Goal: Task Accomplishment & Management: Complete application form

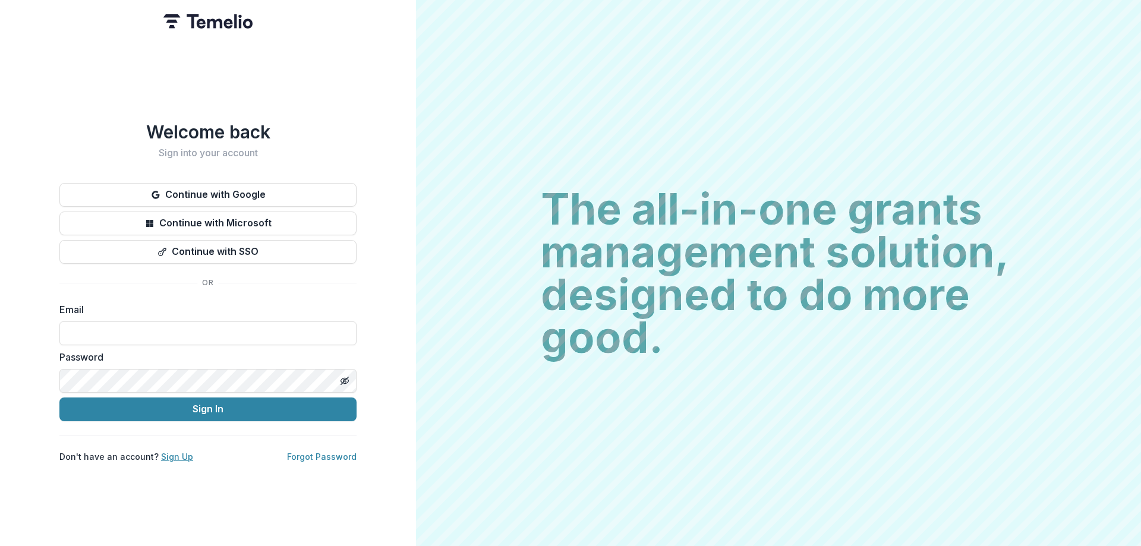
click at [169, 453] on link "Sign Up" at bounding box center [177, 457] width 32 height 10
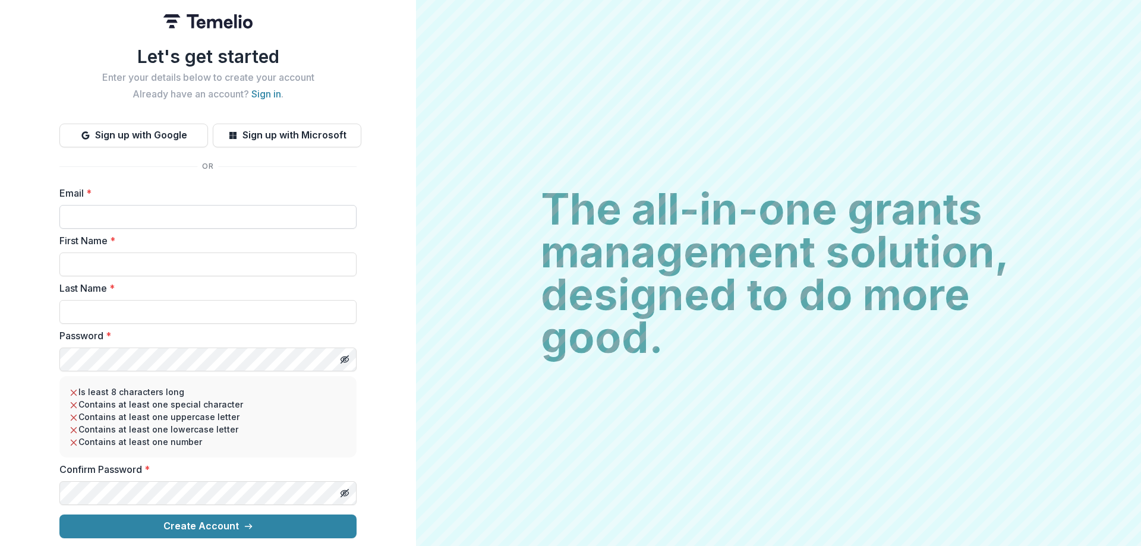
click at [152, 215] on input "Email *" at bounding box center [207, 217] width 297 height 24
type input "**********"
click at [150, 261] on input "First Name *" at bounding box center [207, 265] width 297 height 24
type input "*****"
click at [142, 307] on input "Last Name *" at bounding box center [207, 312] width 297 height 24
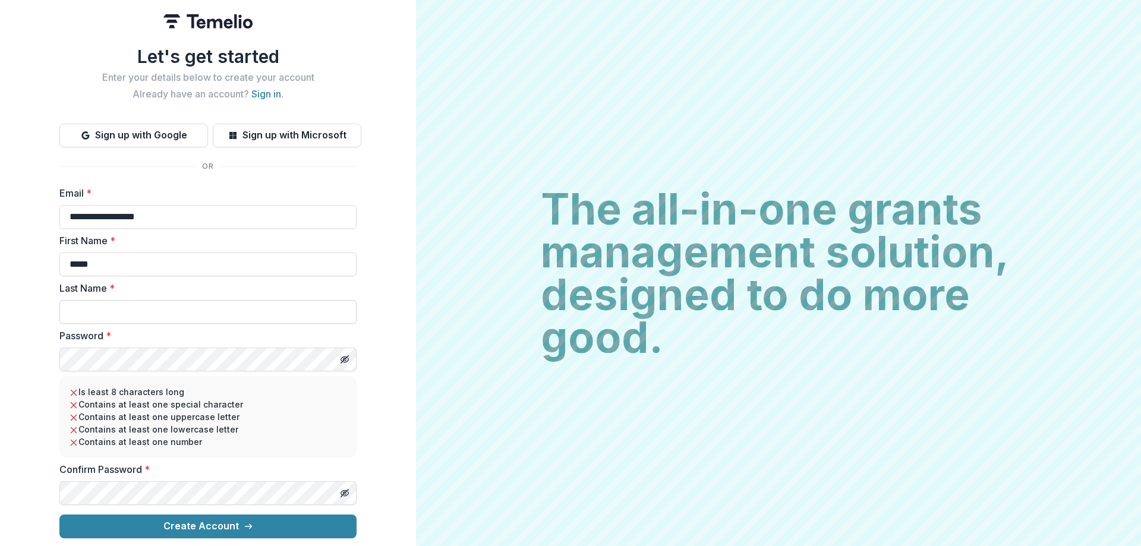
type input "******"
click at [345, 356] on icon "Toggle password visibility" at bounding box center [345, 360] width 10 height 10
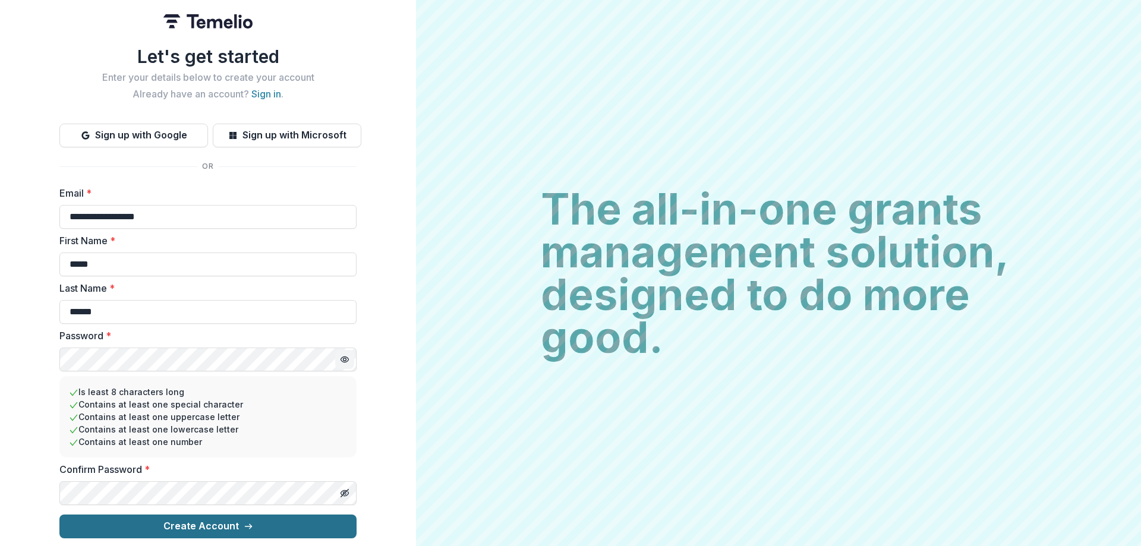
click at [220, 523] on button "Create Account" at bounding box center [207, 527] width 297 height 24
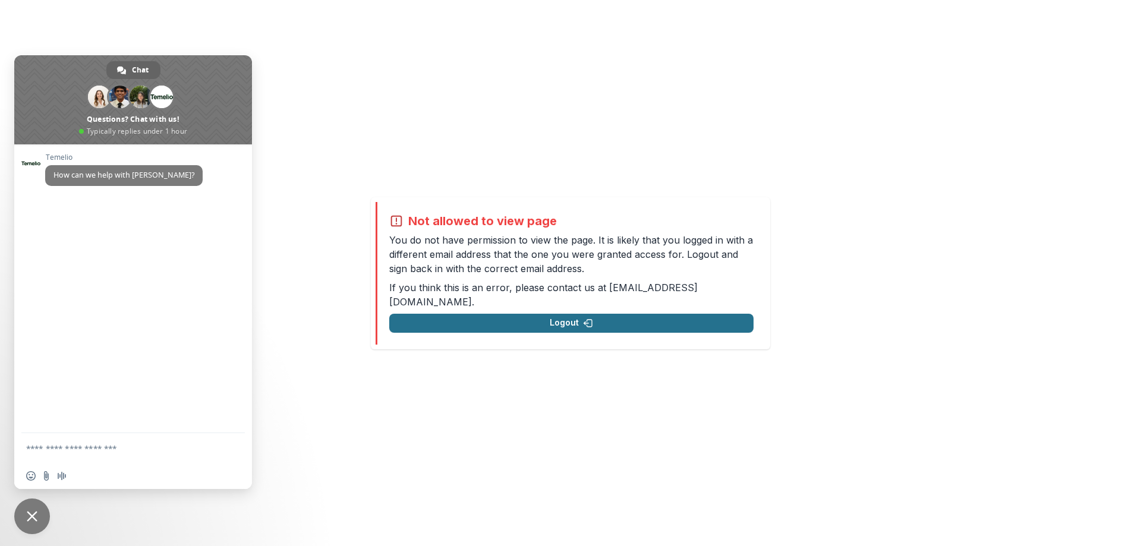
click at [556, 314] on button "Logout" at bounding box center [571, 323] width 364 height 19
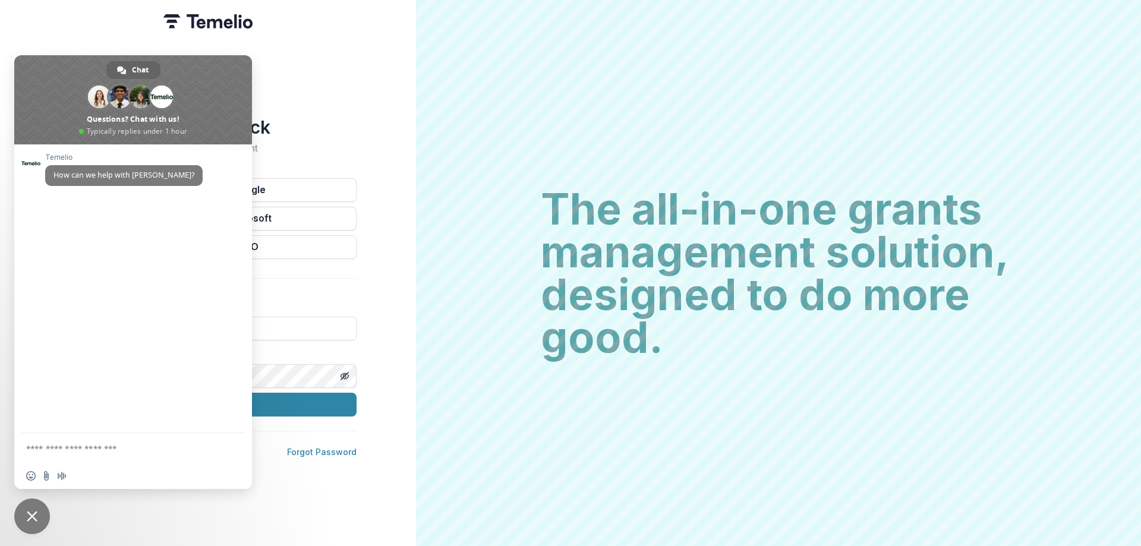
click at [32, 520] on span "Close chat" at bounding box center [32, 516] width 11 height 11
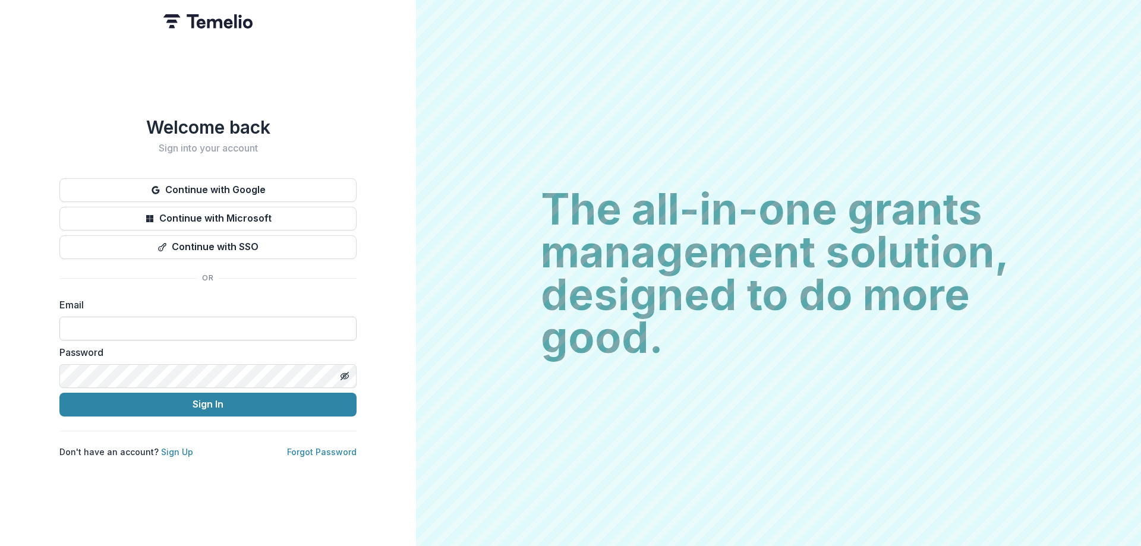
click at [125, 333] on input at bounding box center [207, 329] width 297 height 24
click at [373, 131] on div "Welcome back Sign into your account Continue with Google Continue with Microsof…" at bounding box center [208, 273] width 416 height 546
click at [125, 320] on input at bounding box center [207, 329] width 297 height 24
type input "**********"
click at [346, 373] on icon "Toggle password visibility" at bounding box center [345, 376] width 10 height 10
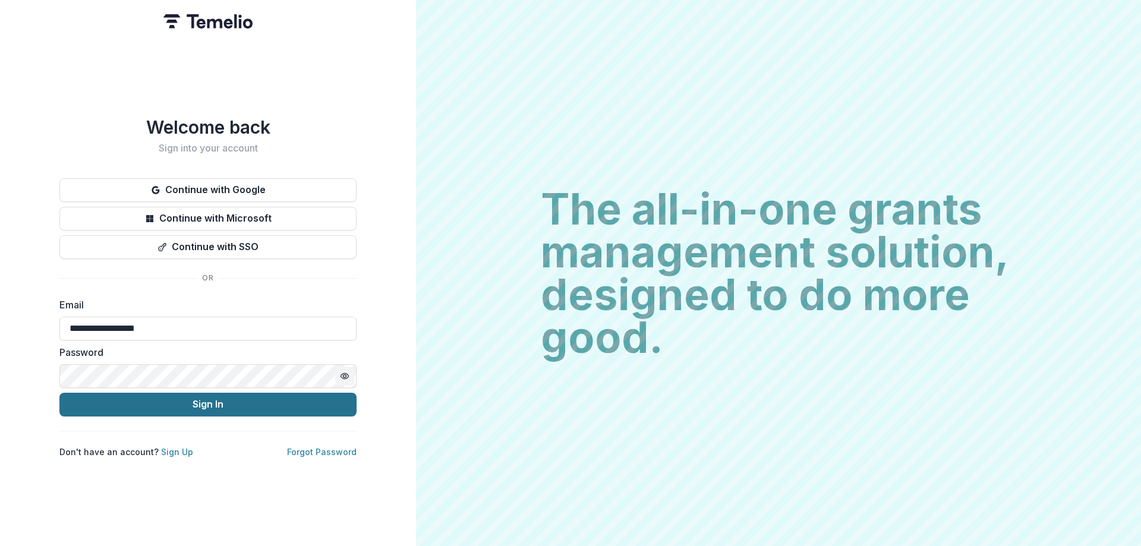
click at [202, 405] on button "Sign In" at bounding box center [207, 405] width 297 height 24
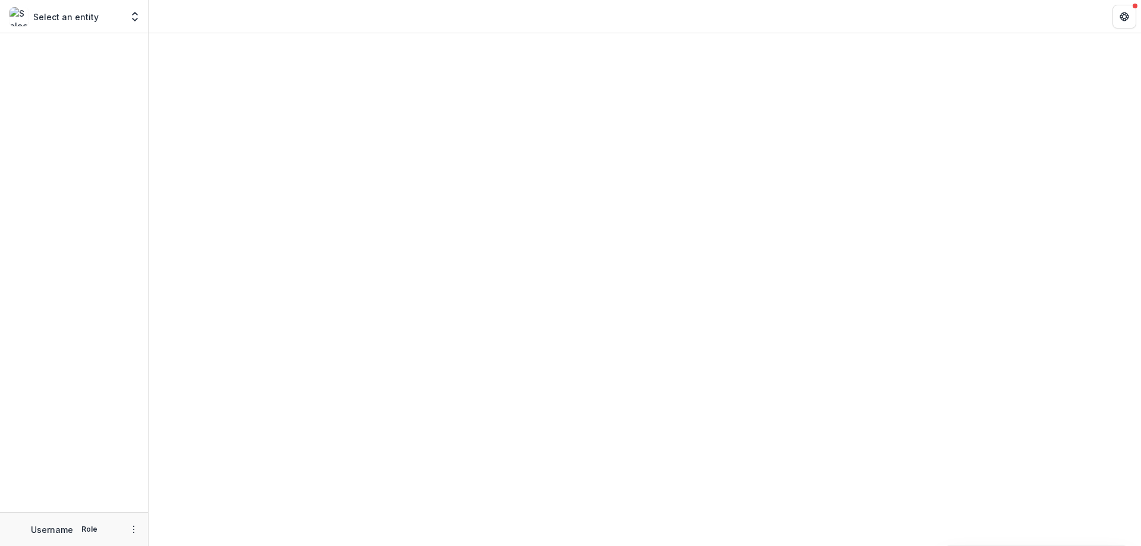
click at [103, 15] on div "Select an entity" at bounding box center [66, 16] width 112 height 19
click at [137, 21] on icon "Open entity switcher" at bounding box center [135, 17] width 12 height 12
click at [136, 15] on icon "Open entity switcher" at bounding box center [135, 17] width 12 height 12
click at [474, 143] on div at bounding box center [645, 289] width 992 height 513
click at [86, 530] on p "Role" at bounding box center [89, 529] width 23 height 11
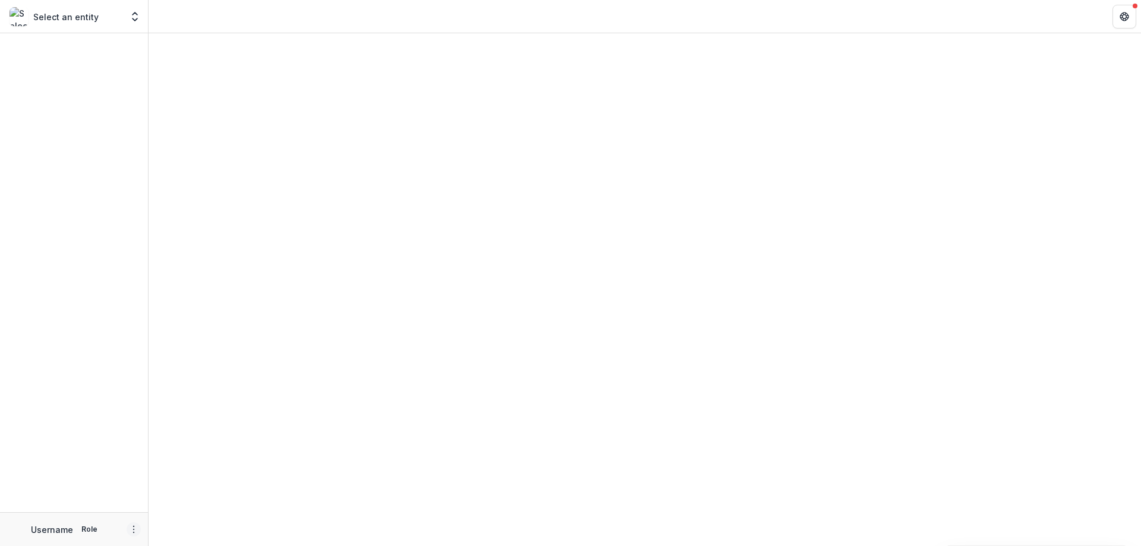
click at [133, 530] on icon "More" at bounding box center [134, 530] width 10 height 10
click at [196, 510] on link "Settings" at bounding box center [212, 504] width 127 height 20
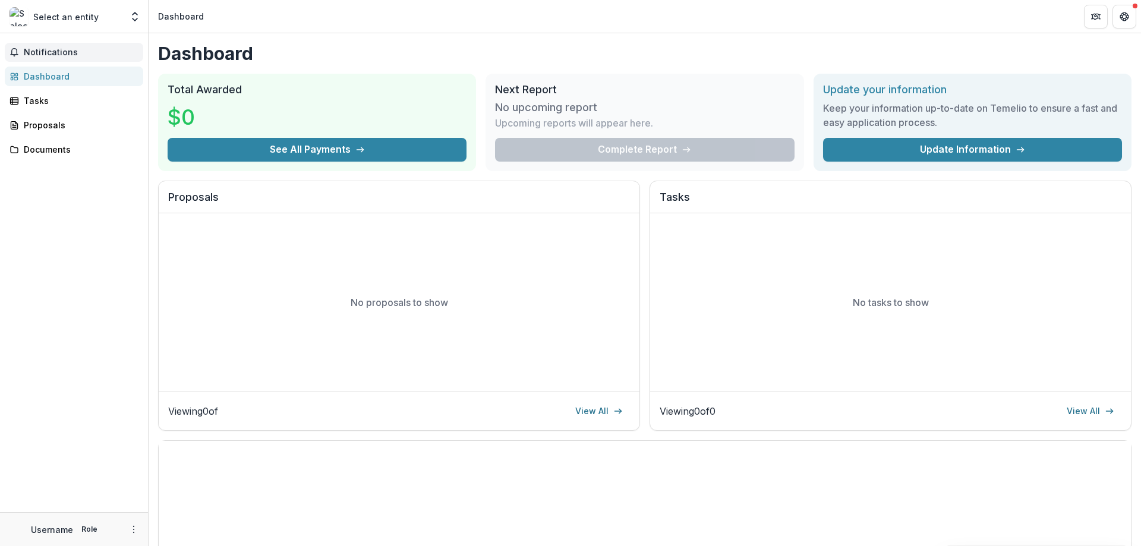
click at [58, 50] on span "Notifications" at bounding box center [81, 53] width 115 height 10
click at [37, 130] on div "Proposals" at bounding box center [79, 125] width 110 height 12
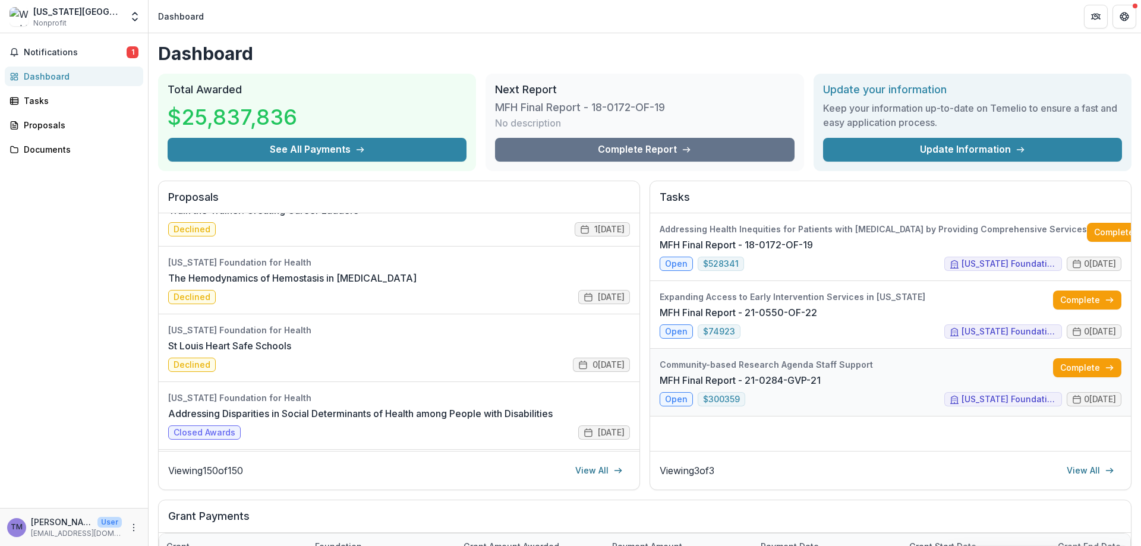
click at [820, 373] on link "MFH Final Report - 21-0284-GVP-21" at bounding box center [740, 380] width 161 height 14
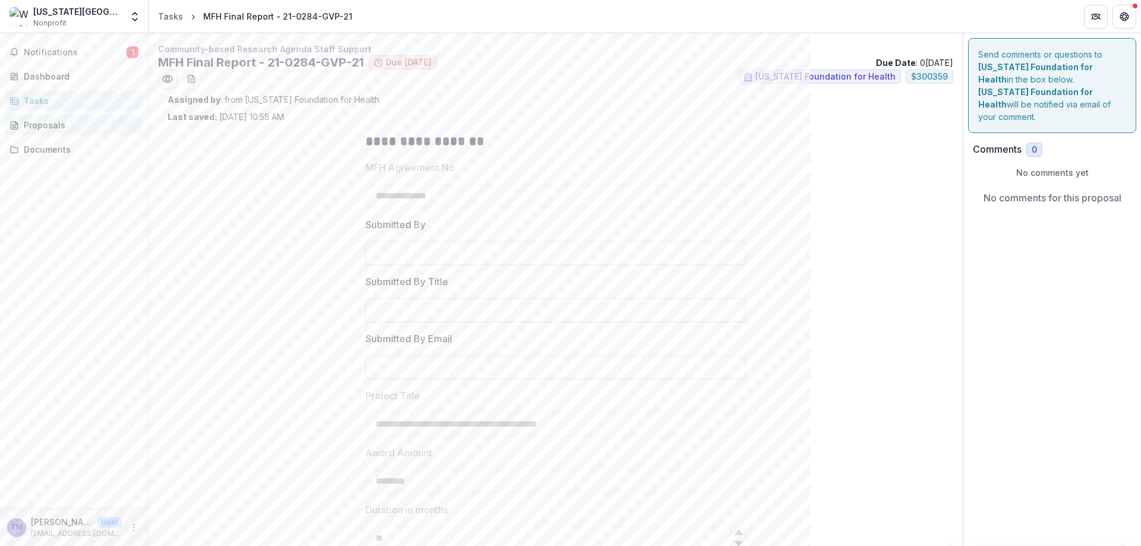
click at [68, 130] on div "Proposals" at bounding box center [79, 125] width 110 height 12
